Goal: Task Accomplishment & Management: Use online tool/utility

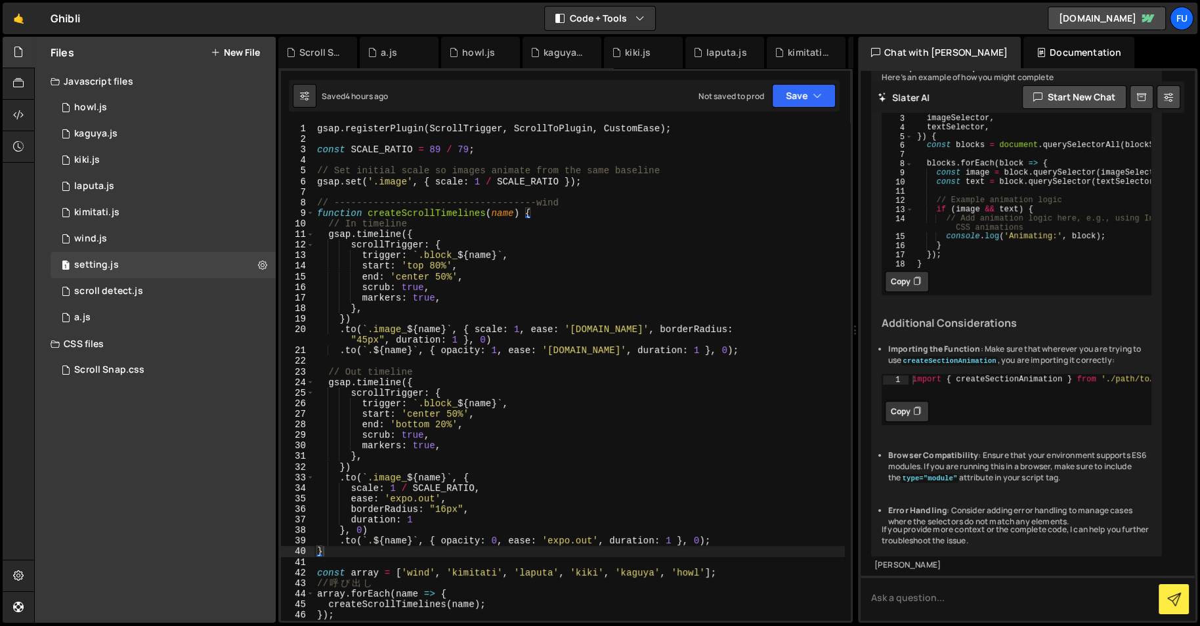
drag, startPoint x: 744, startPoint y: 318, endPoint x: 856, endPoint y: 325, distance: 111.8
click at [856, 325] on div "Files New File Javascript files 1 howl.js 0 1 kaguya.js 0 1 kiki.js 0 1 laputa.…" at bounding box center [617, 330] width 1166 height 587
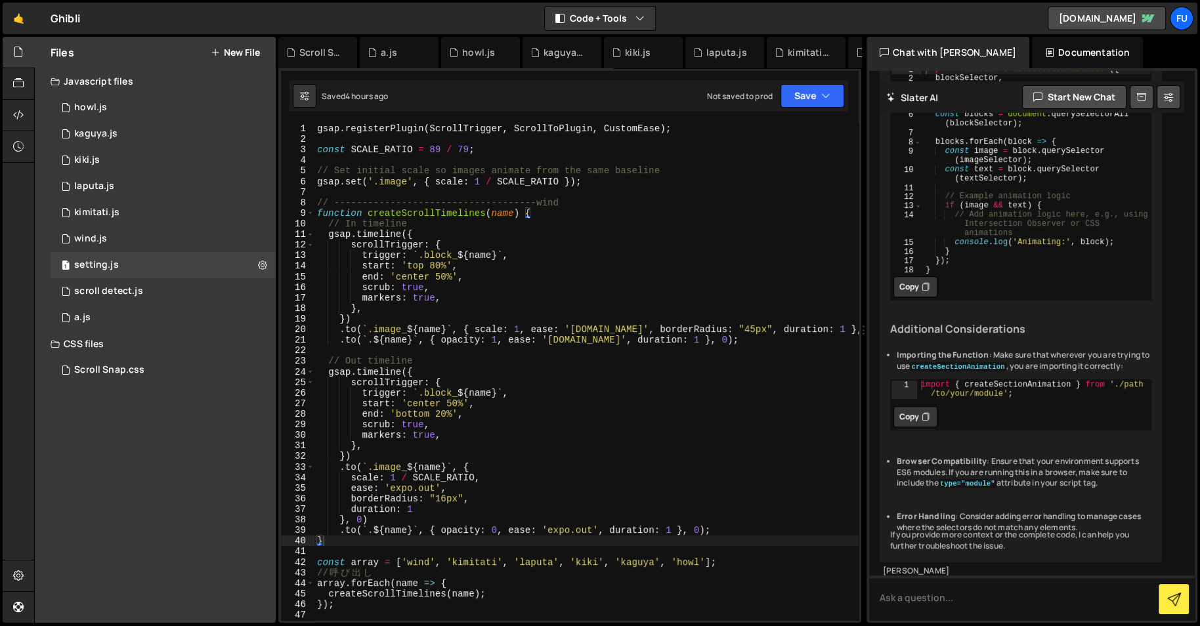
drag, startPoint x: 705, startPoint y: 561, endPoint x: 704, endPoint y: 583, distance: 21.7
click at [705, 561] on div "gsap . registerPlugin ( ScrollTrigger , ScrollToPlugin , CustomEase ) ; const S…" at bounding box center [586, 382] width 544 height 519
drag, startPoint x: 705, startPoint y: 563, endPoint x: 400, endPoint y: 560, distance: 305.3
click at [400, 560] on div "gsap . registerPlugin ( ScrollTrigger , ScrollToPlugin , CustomEase ) ; const S…" at bounding box center [586, 382] width 544 height 519
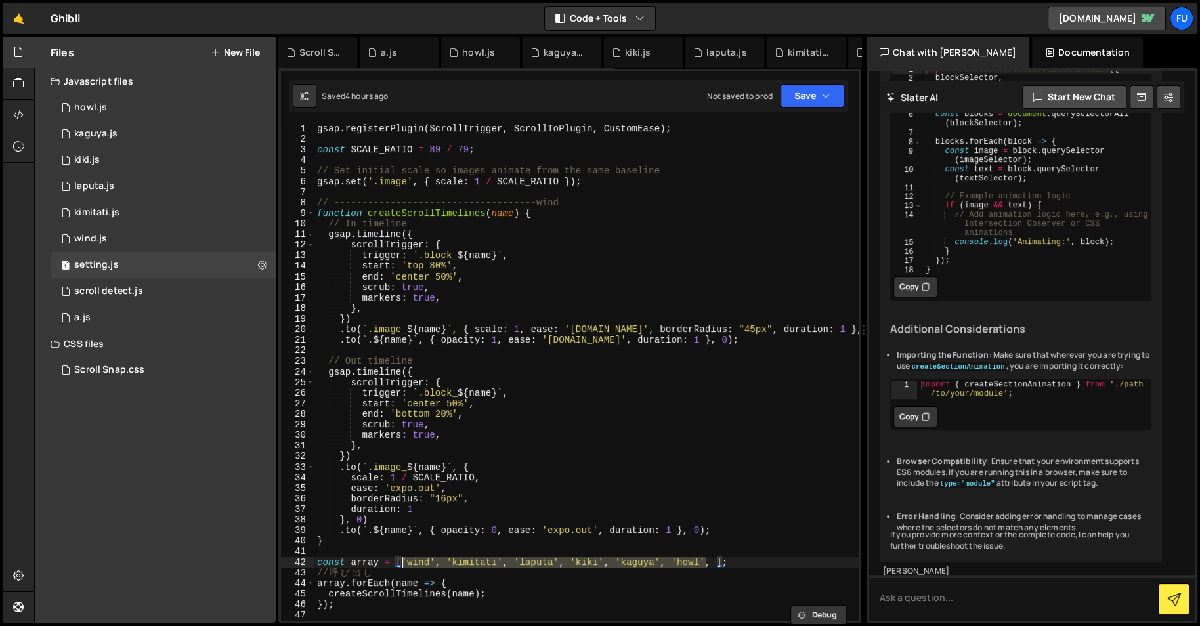
drag, startPoint x: 718, startPoint y: 561, endPoint x: 716, endPoint y: 569, distance: 7.3
click at [717, 561] on div "gsap . registerPlugin ( ScrollTrigger , ScrollToPlugin , CustomEase ) ; const S…" at bounding box center [586, 382] width 544 height 519
paste textarea "'wind', 'kimitati', 'laputa', 'kiki', 'kaguya', 'howl'"
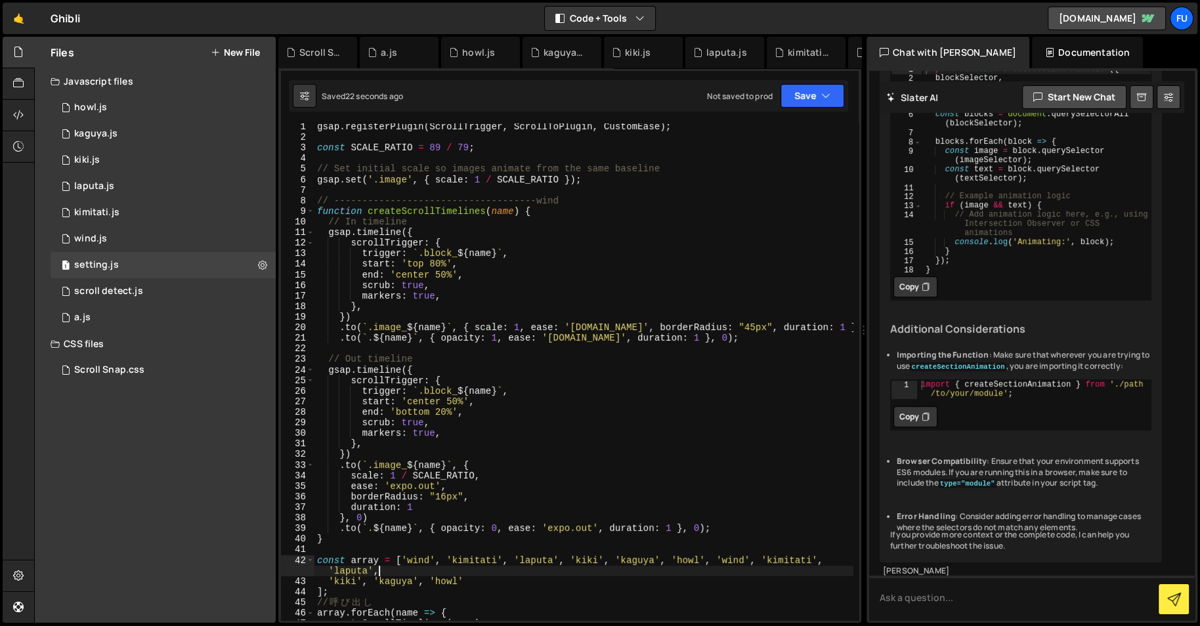
scroll to position [18, 0]
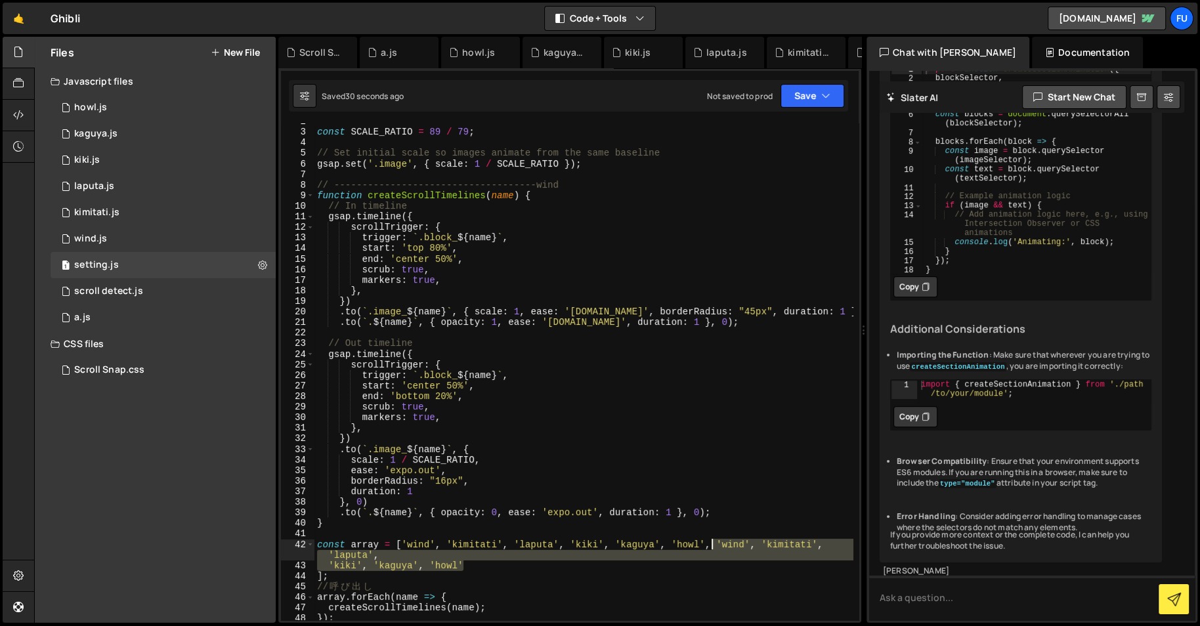
drag, startPoint x: 500, startPoint y: 563, endPoint x: 713, endPoint y: 541, distance: 214.5
click at [713, 541] on div "const SCALE_RATIO = 89 / 79 ; // Set initial scale so images animate from the s…" at bounding box center [583, 375] width 539 height 519
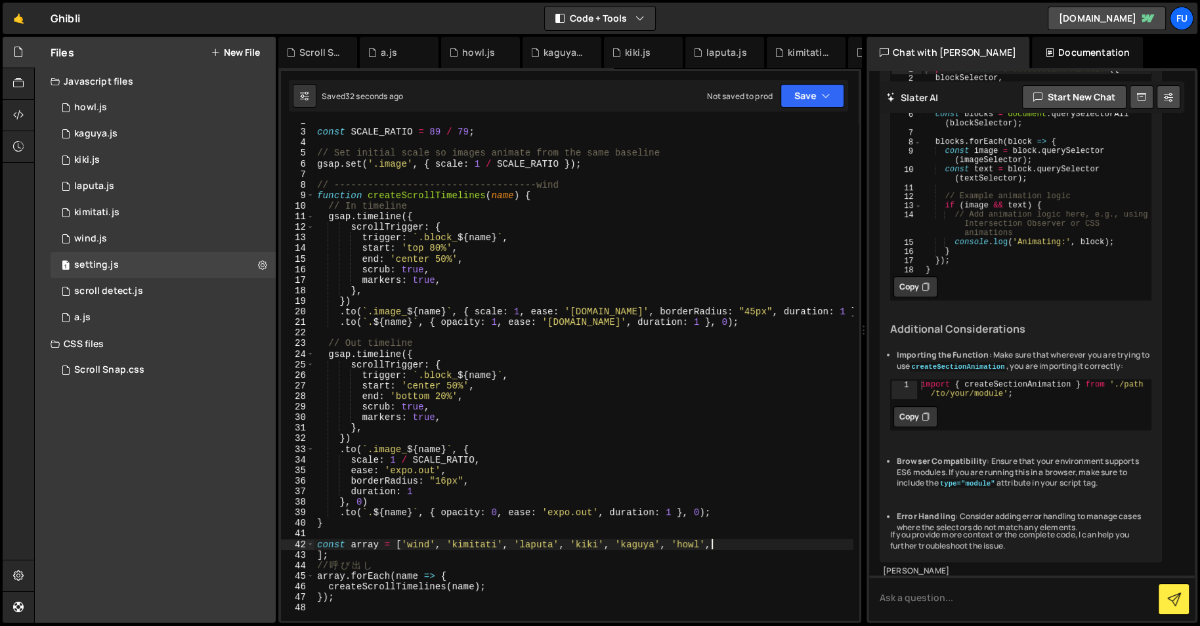
scroll to position [0, 26]
click at [745, 585] on div "const SCALE_RATIO = 89 / 79 ; // Set initial scale so images animate from the s…" at bounding box center [583, 375] width 539 height 519
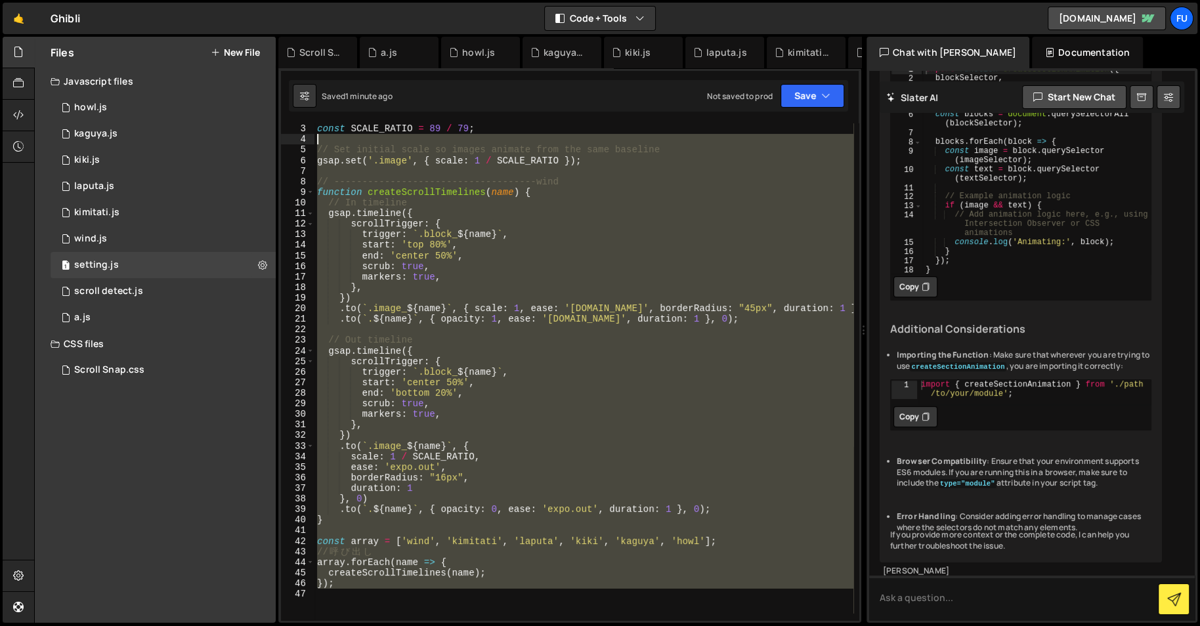
scroll to position [0, 0]
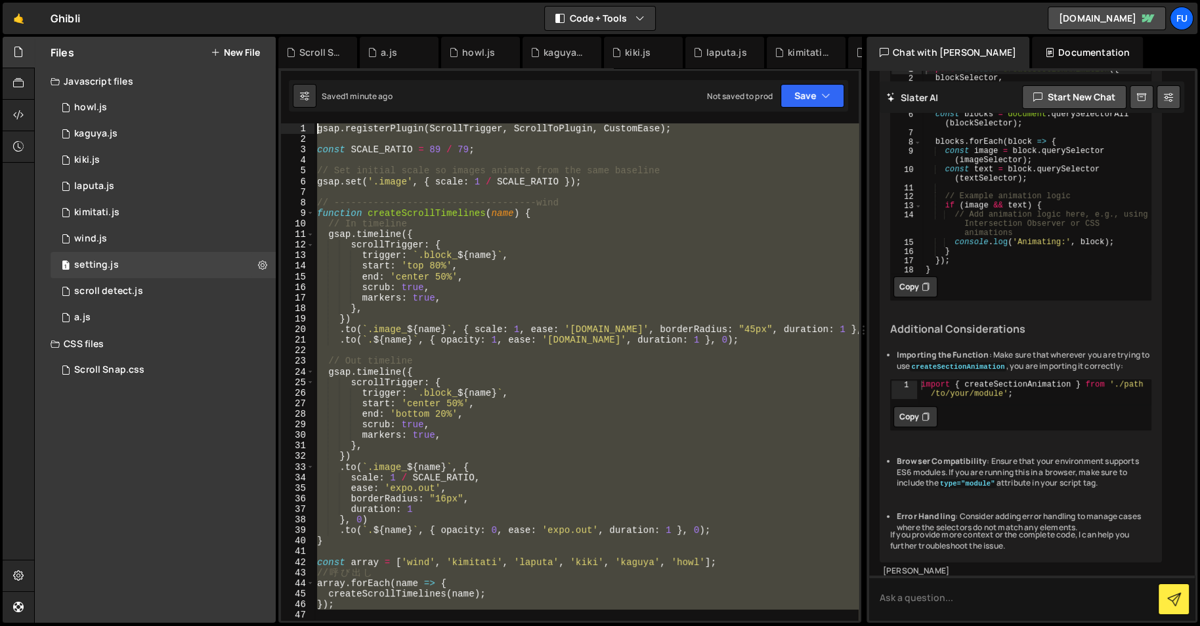
drag, startPoint x: 444, startPoint y: 591, endPoint x: 301, endPoint y: 119, distance: 493.5
click at [301, 119] on div "19 20 21 22 23 24 25 26 27 28 29 30 31 32 33 34 35 36 37 38 39 40 41 42 43 44 4…" at bounding box center [569, 345] width 583 height 555
type textarea "gsap.registerPlugin(ScrollTrigger, ScrollToPlugin, CustomEase);"
click at [686, 353] on div "gsap . registerPlugin ( ScrollTrigger , ScrollToPlugin , CustomEase ) ; const S…" at bounding box center [586, 371] width 544 height 497
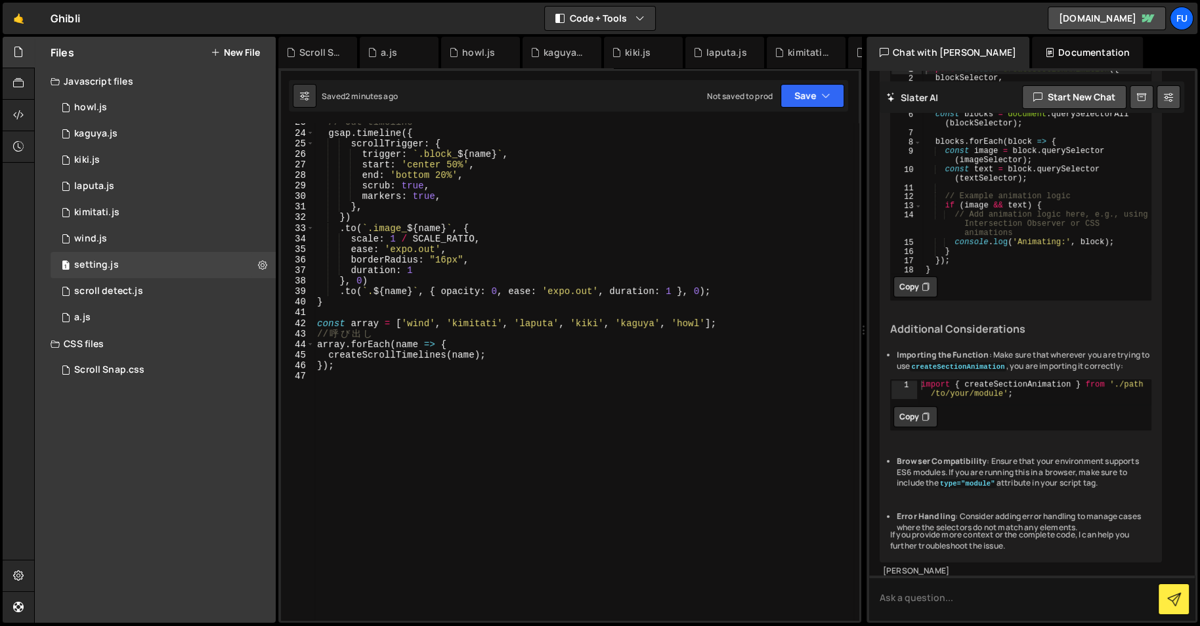
scroll to position [243, 0]
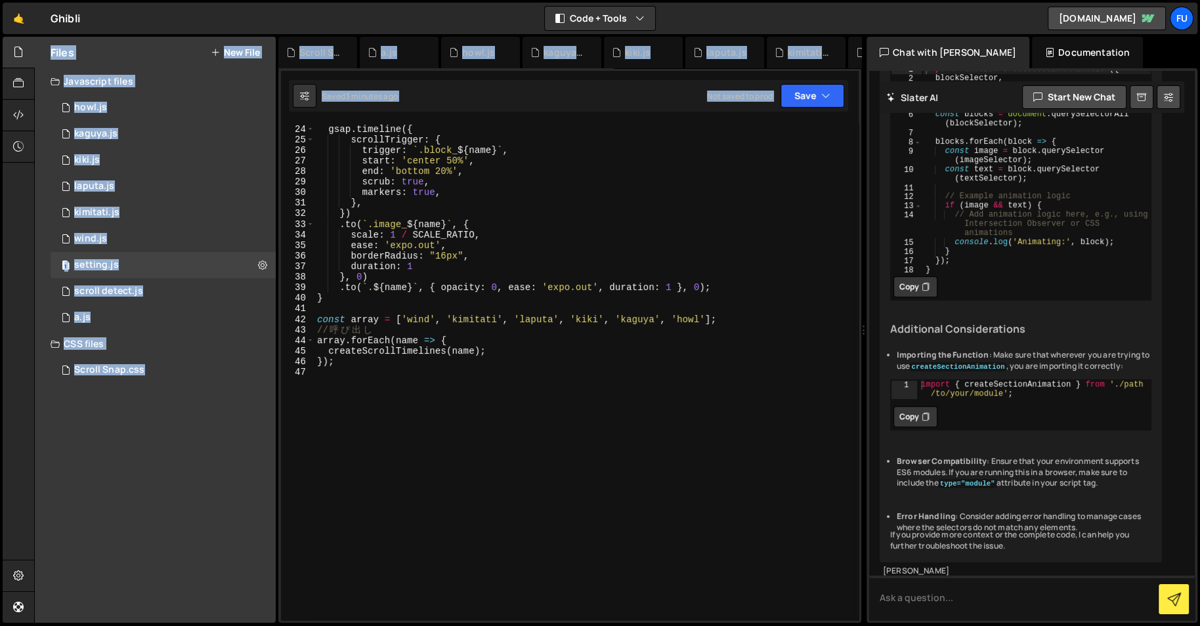
drag, startPoint x: 2, startPoint y: 376, endPoint x: 305, endPoint y: 344, distance: 305.0
click at [306, 345] on div "Hold on a sec... Are you certain you wish to leave this page? Any changes you'v…" at bounding box center [600, 313] width 1200 height 626
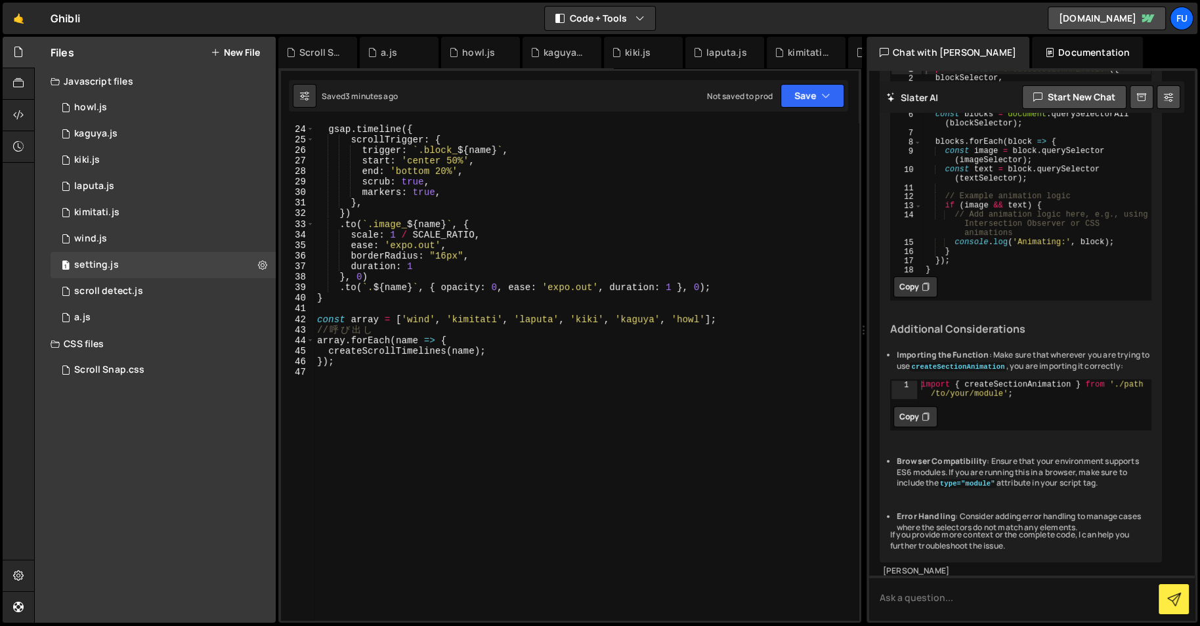
click at [358, 385] on div "// Out timeline gsap . timeline ({ scrollTrigger : { trigger : ` .block_ ${ nam…" at bounding box center [583, 372] width 539 height 519
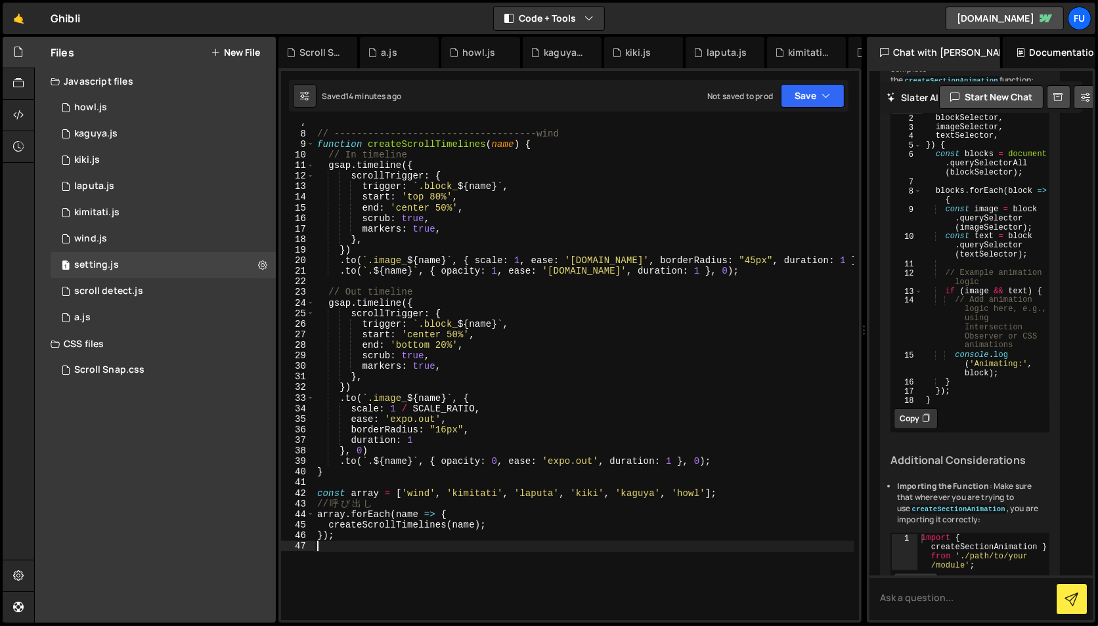
scroll to position [0, 0]
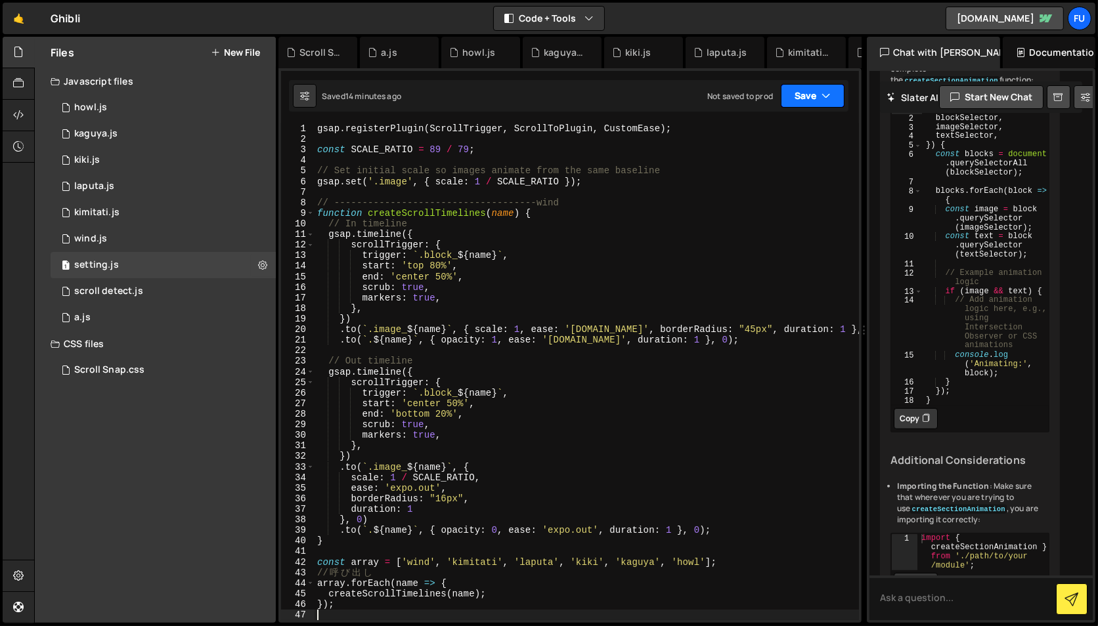
click at [825, 94] on icon "button" at bounding box center [825, 95] width 9 height 13
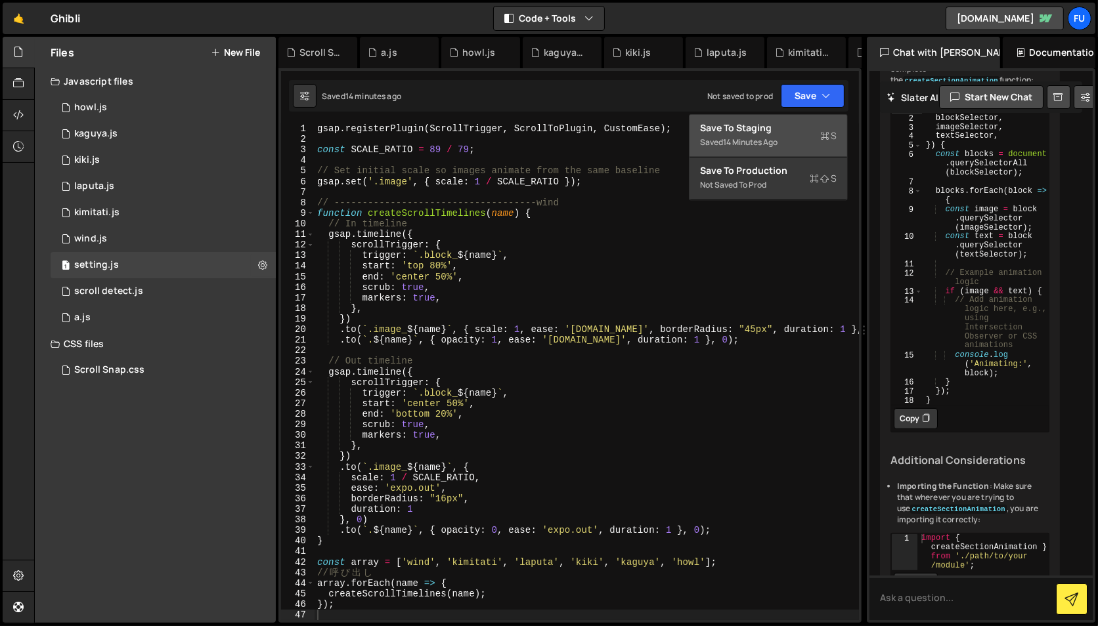
click at [817, 129] on div "Save to Staging S" at bounding box center [768, 127] width 137 height 13
